Goal: Task Accomplishment & Management: Use online tool/utility

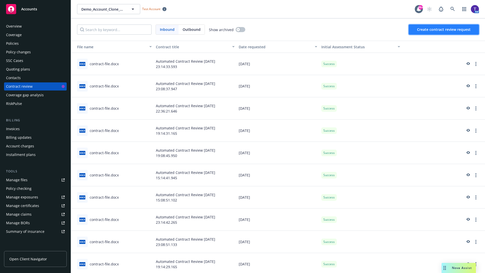
click at [444, 30] on span "Create contract review request" at bounding box center [444, 29] width 54 height 5
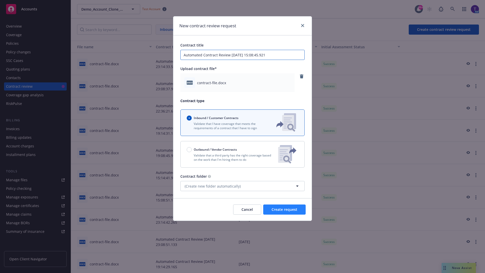
type input "Automated Contract Review 10-13-2025 15:08:45.921"
click at [284, 209] on span "Create request" at bounding box center [285, 209] width 26 height 5
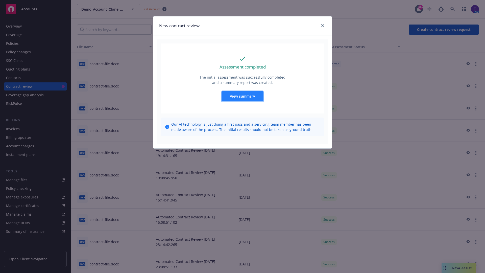
click at [242, 96] on span "View summary" at bounding box center [242, 96] width 25 height 5
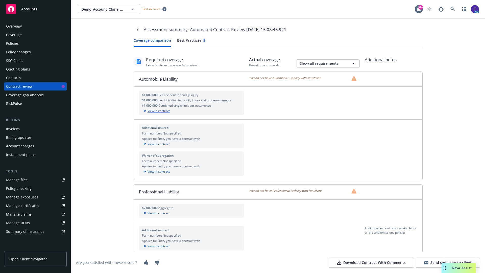
click at [191, 111] on div "View in contract" at bounding box center [191, 111] width 99 height 5
